Goal: Find specific page/section: Find specific page/section

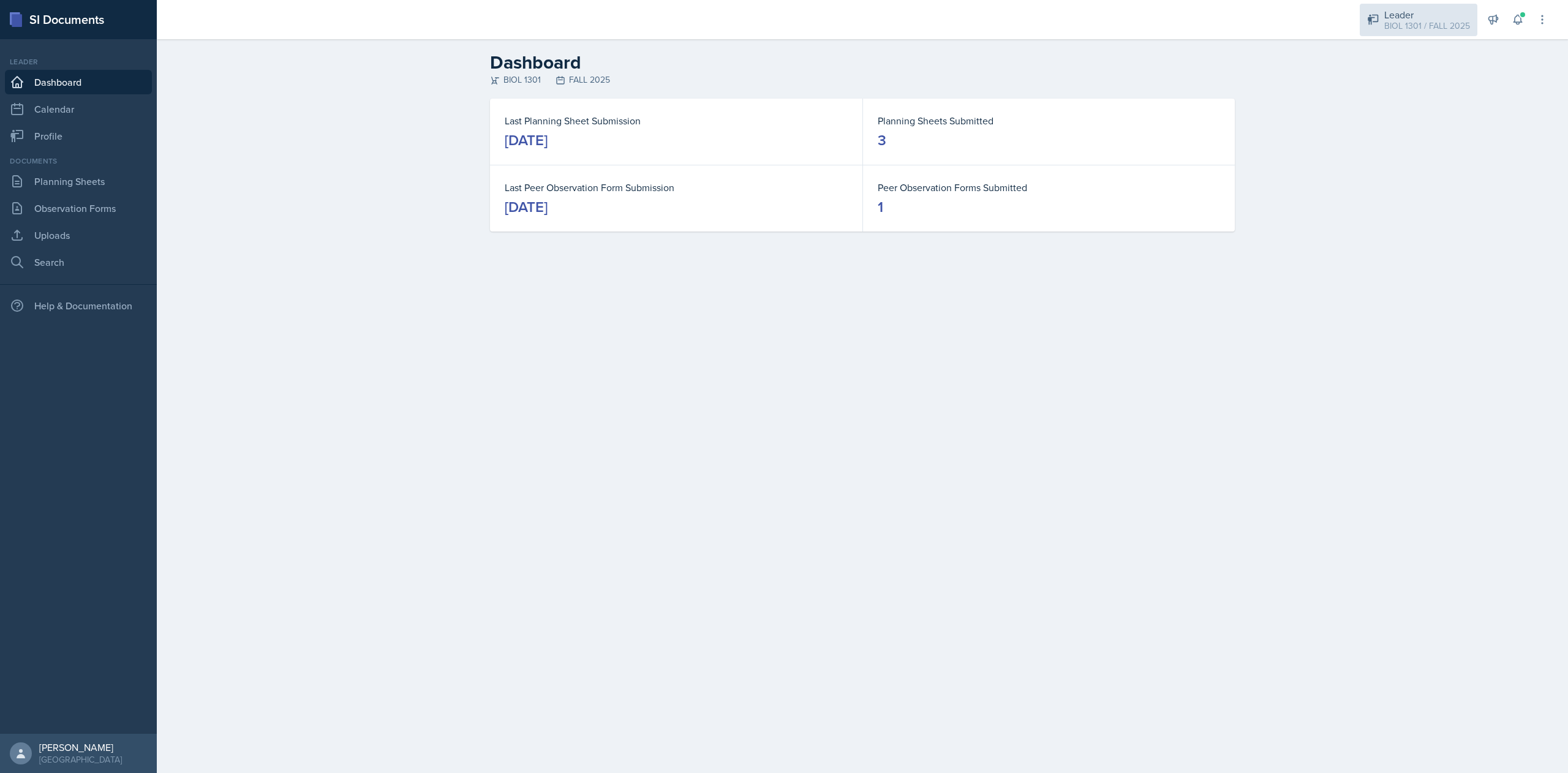
click at [1419, 26] on div "BIOL 1301 / FALL 2025" at bounding box center [1426, 26] width 86 height 13
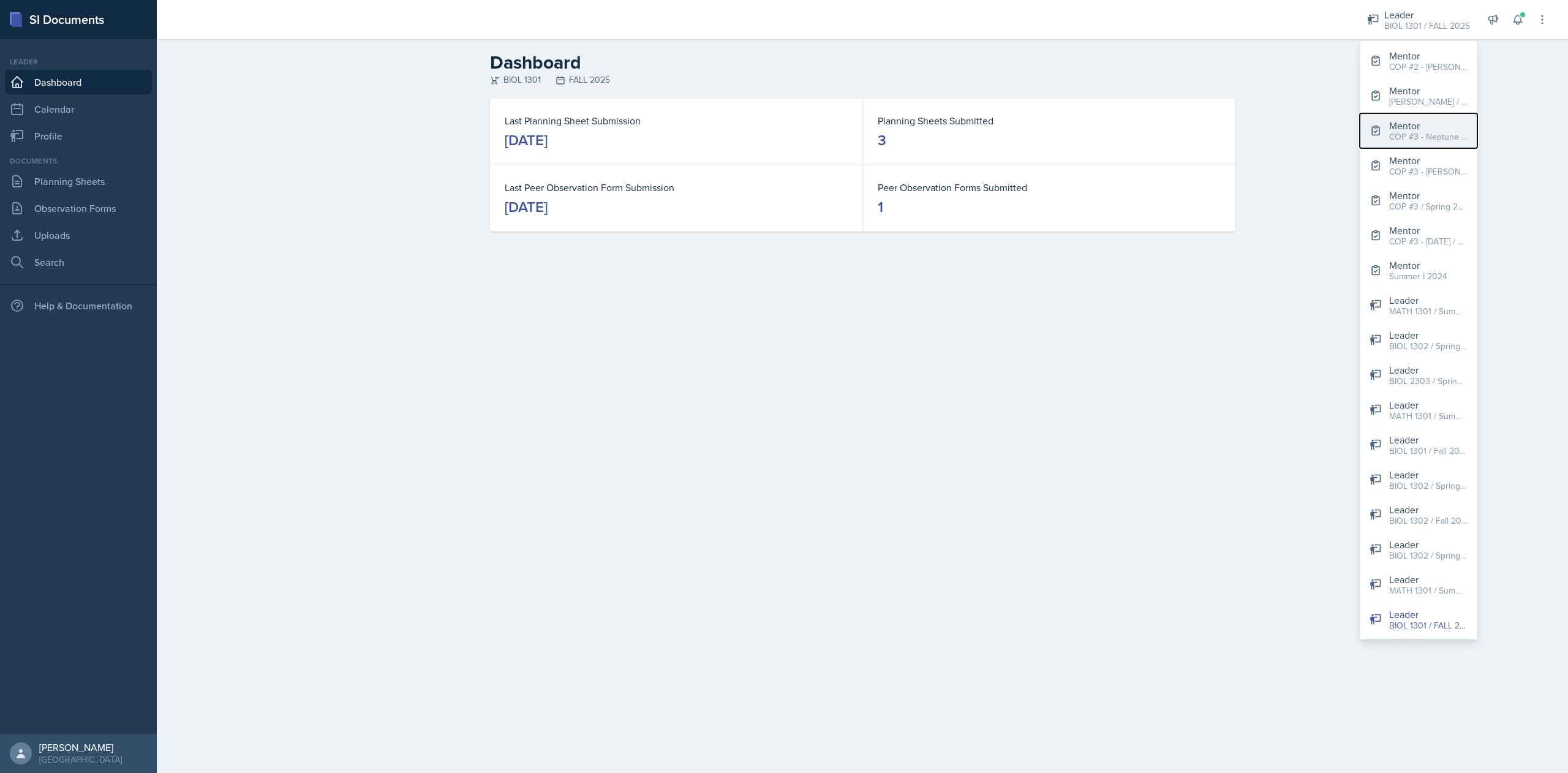
click at [1397, 130] on div "COP #3 - Neptune / FALL 2025" at bounding box center [1428, 137] width 78 height 13
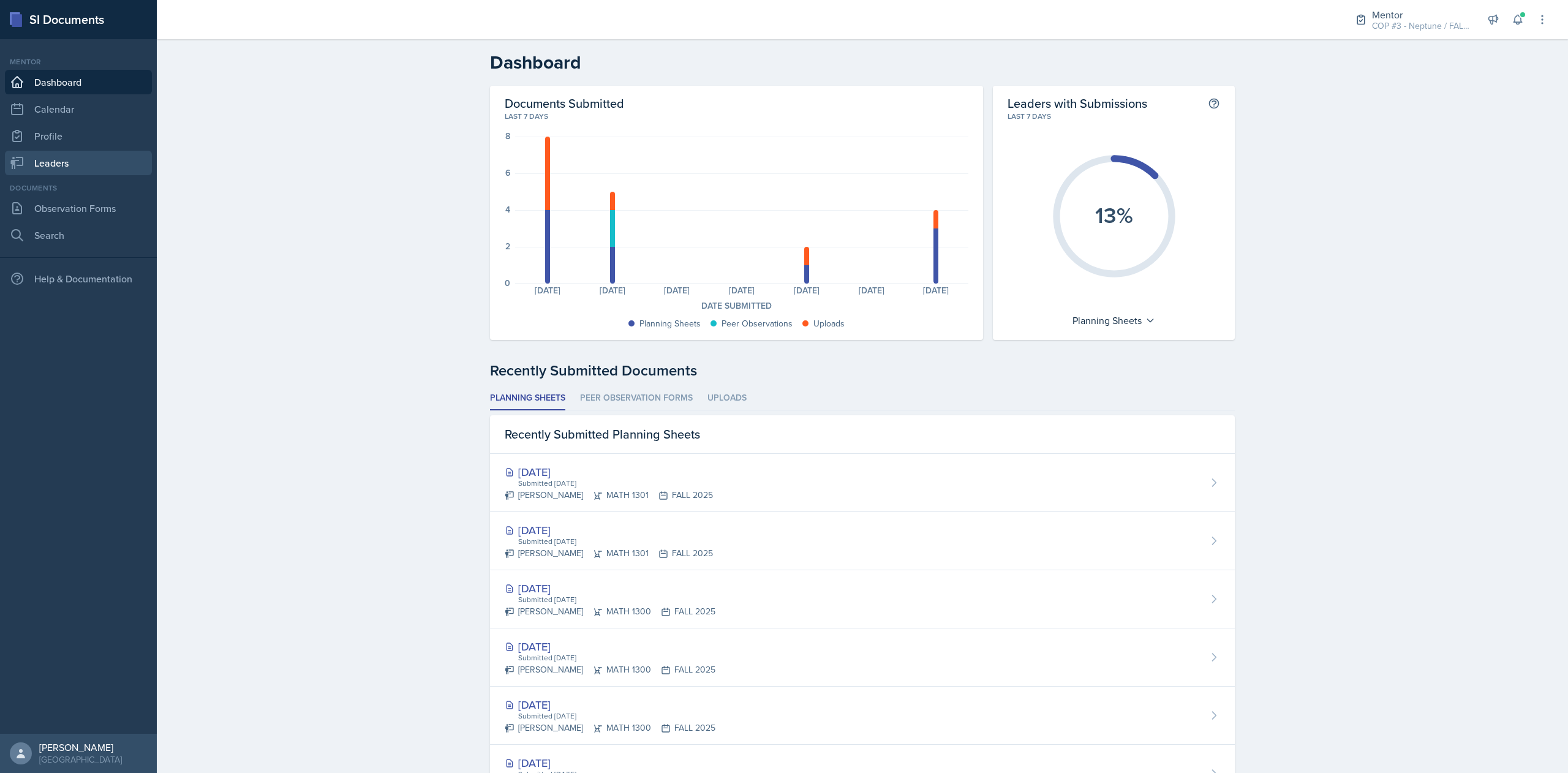
click at [86, 163] on link "Leaders" at bounding box center [78, 163] width 147 height 24
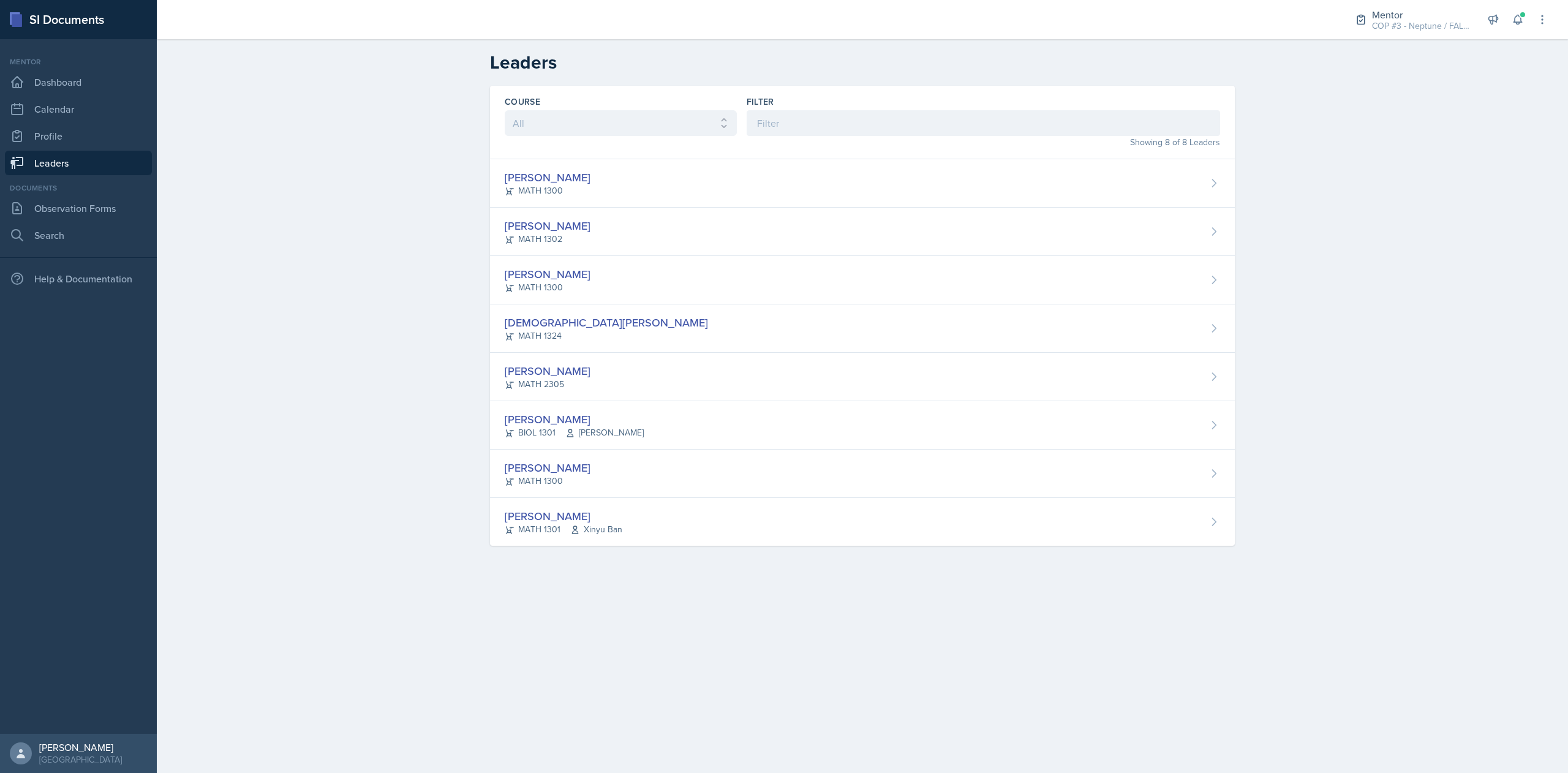
click at [1479, 288] on div "Leaders Course All ACC 2301 ART 1301 ART 1302 ART 1310 BIOL 1301 BIOL 1302 BIOL…" at bounding box center [862, 307] width 1411 height 536
